Goal: Navigation & Orientation: Find specific page/section

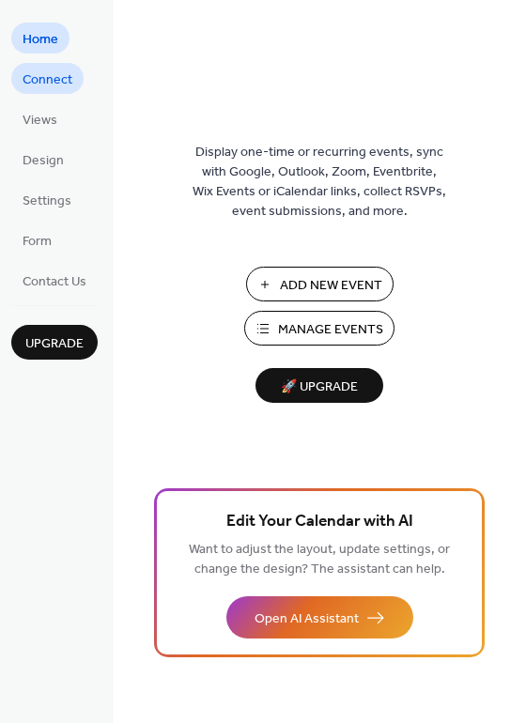
click at [41, 89] on span "Connect" at bounding box center [48, 80] width 50 height 20
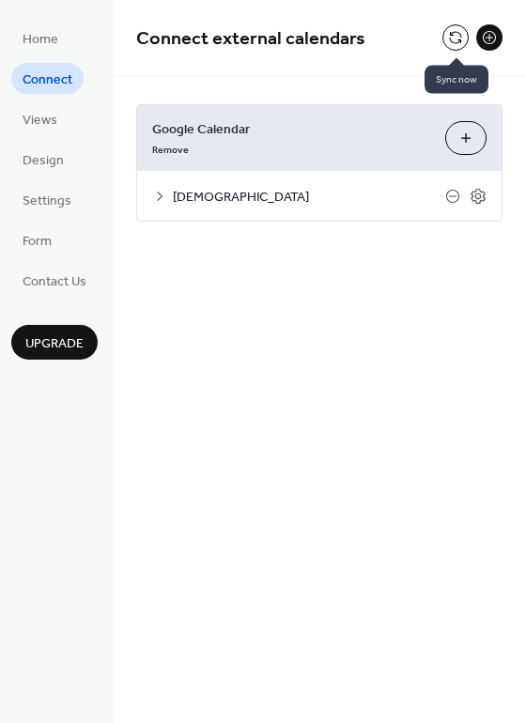
click at [446, 34] on button at bounding box center [455, 37] width 26 height 26
click at [457, 29] on button at bounding box center [455, 37] width 26 height 26
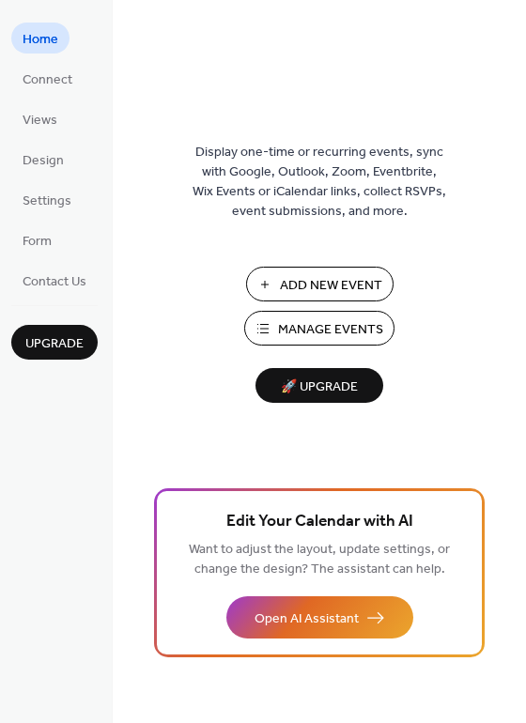
click at [53, 100] on ul "Home Connect Views Design Settings Form Contact Us" at bounding box center [54, 159] width 86 height 273
click at [46, 89] on span "Connect" at bounding box center [48, 80] width 50 height 20
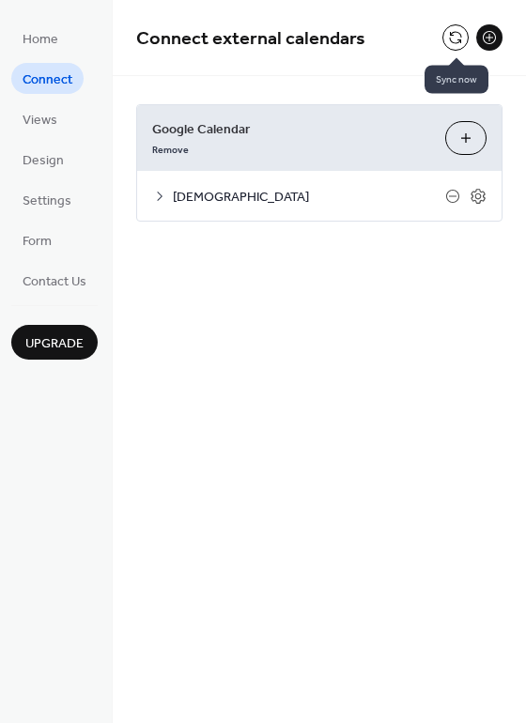
click at [447, 40] on button at bounding box center [455, 37] width 26 height 26
click at [42, 121] on span "Views" at bounding box center [40, 121] width 35 height 20
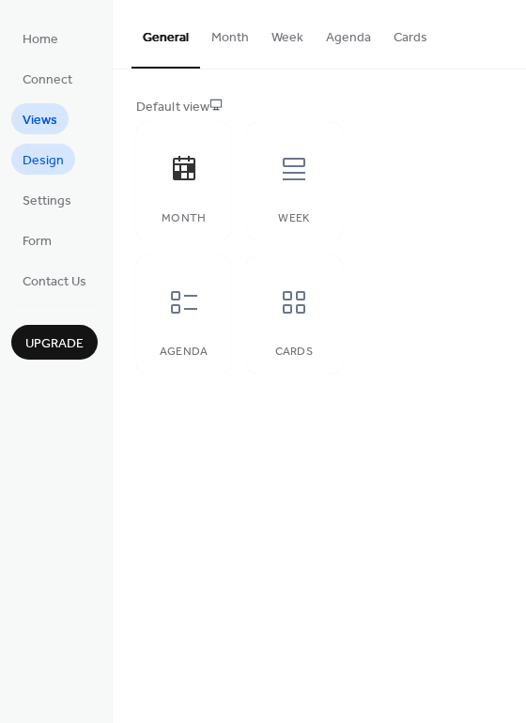
click at [43, 161] on span "Design" at bounding box center [43, 161] width 41 height 20
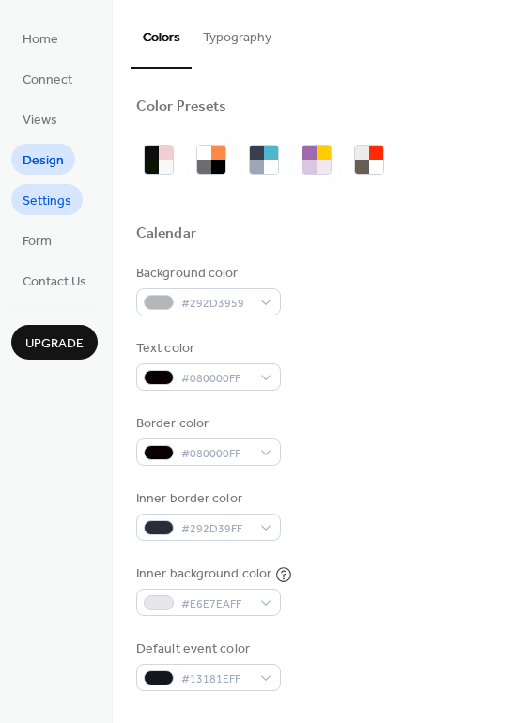
click at [48, 205] on span "Settings" at bounding box center [47, 202] width 49 height 20
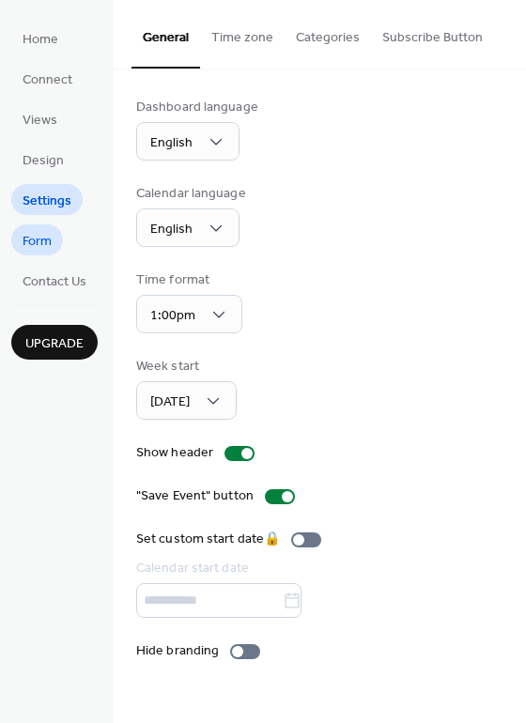
click at [48, 242] on span "Form" at bounding box center [37, 242] width 29 height 20
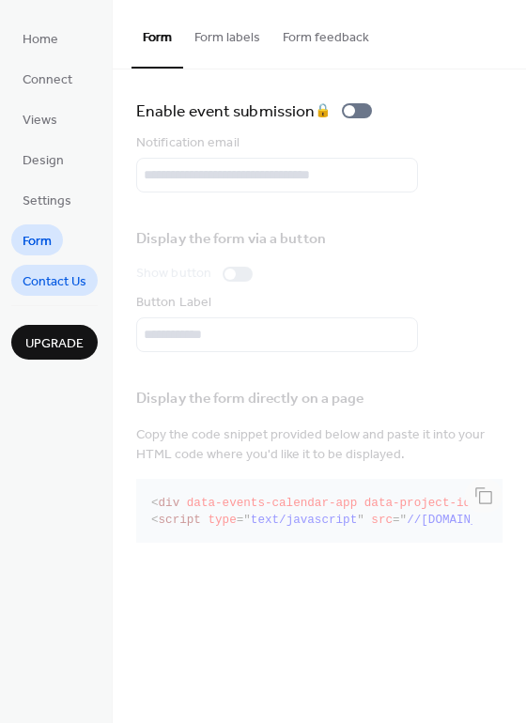
click at [43, 289] on span "Contact Us" at bounding box center [55, 282] width 64 height 20
